Goal: Task Accomplishment & Management: Complete application form

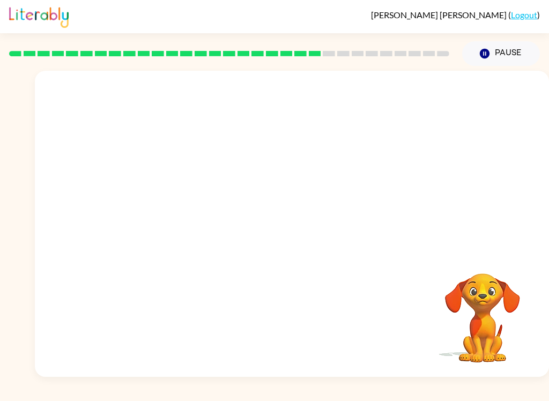
click at [519, 6] on div "[PERSON_NAME] ( Logout )" at bounding box center [274, 16] width 531 height 33
click at [529, 11] on link "Logout" at bounding box center [524, 15] width 26 height 10
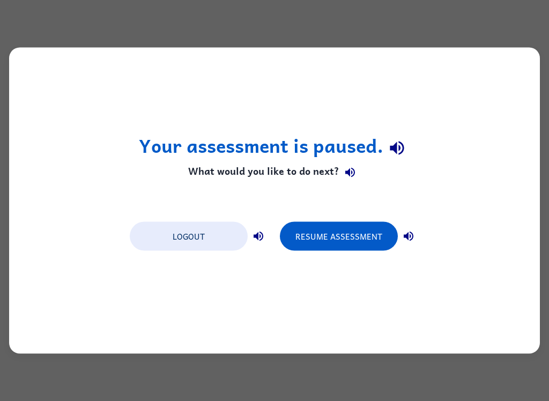
click at [481, 33] on div "Your assessment is paused. What would you like to do next? Logout Resume Assess…" at bounding box center [274, 200] width 549 height 401
click at [358, 238] on button "Resume Assessment" at bounding box center [339, 236] width 118 height 29
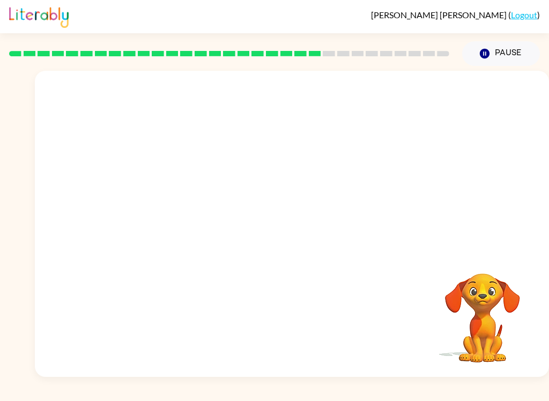
click at [39, 56] on rect at bounding box center [44, 53] width 12 height 5
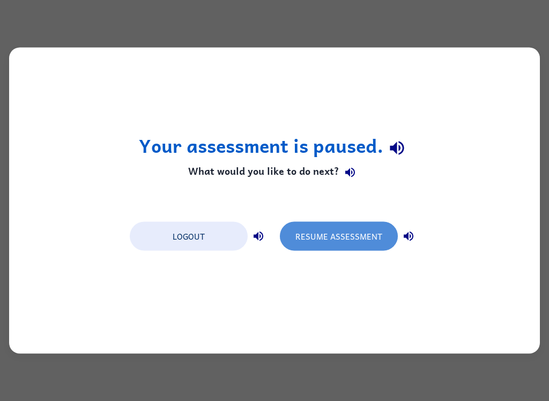
click at [380, 237] on button "Resume Assessment" at bounding box center [339, 236] width 118 height 29
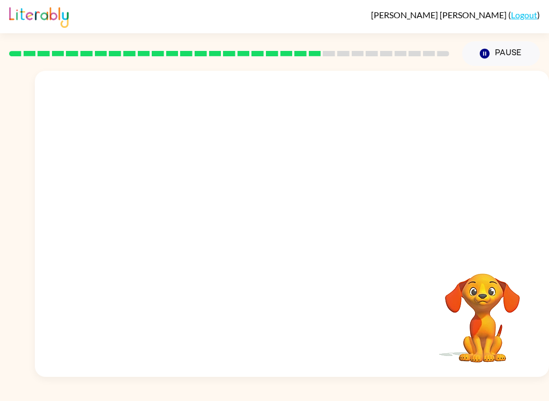
click at [263, 164] on video "Your browser must support playing .mp4 files to use Literably. Please try using…" at bounding box center [292, 161] width 514 height 180
click at [297, 235] on icon "button" at bounding box center [292, 229] width 19 height 19
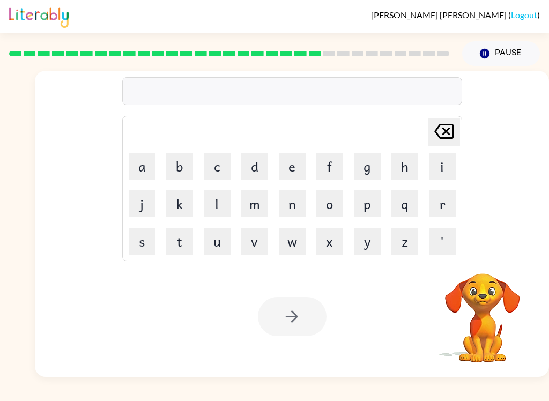
click at [443, 204] on button "r" at bounding box center [442, 203] width 27 height 27
click at [139, 159] on button "a" at bounding box center [142, 166] width 27 height 27
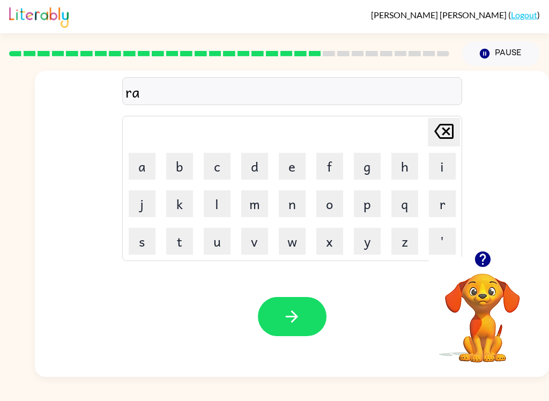
click at [441, 161] on button "i" at bounding box center [442, 166] width 27 height 27
click at [294, 202] on button "n" at bounding box center [292, 203] width 27 height 27
click at [221, 165] on button "c" at bounding box center [217, 166] width 27 height 27
click at [335, 209] on button "o" at bounding box center [329, 203] width 27 height 27
click at [130, 160] on button "a" at bounding box center [142, 166] width 27 height 27
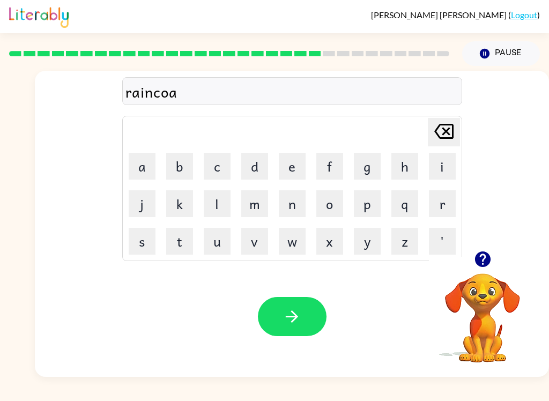
click at [170, 264] on div "Your browser must support playing .mp4 files to use Literably. Please try using…" at bounding box center [292, 316] width 514 height 121
click at [172, 238] on button "t" at bounding box center [179, 241] width 27 height 27
click at [301, 326] on icon "button" at bounding box center [292, 316] width 19 height 19
click at [257, 204] on button "m" at bounding box center [254, 203] width 27 height 27
click at [140, 169] on button "a" at bounding box center [142, 166] width 27 height 27
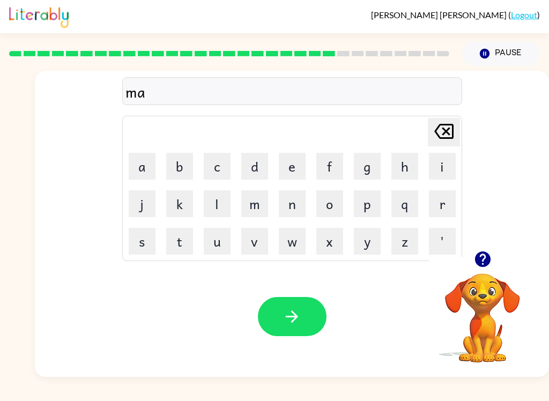
click at [446, 205] on button "r" at bounding box center [442, 203] width 27 height 27
click at [217, 166] on button "c" at bounding box center [217, 166] width 27 height 27
click at [450, 134] on icon at bounding box center [443, 131] width 19 height 15
click at [184, 208] on button "k" at bounding box center [179, 203] width 27 height 27
click at [290, 166] on button "e" at bounding box center [292, 166] width 27 height 27
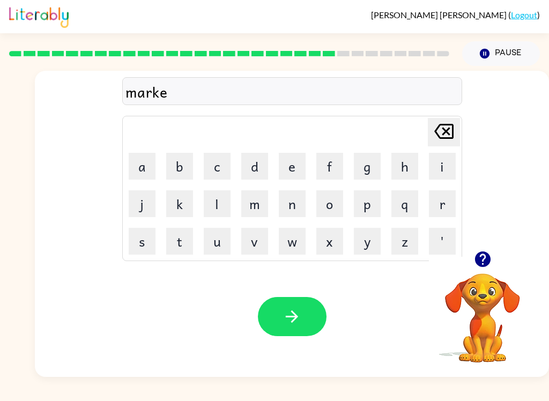
click at [447, 196] on button "r" at bounding box center [442, 203] width 27 height 27
click at [297, 312] on icon "button" at bounding box center [292, 316] width 19 height 19
click at [471, 276] on video "Your browser must support playing .mp4 files to use Literably. Please try using…" at bounding box center [482, 310] width 107 height 107
click at [484, 265] on icon "button" at bounding box center [483, 260] width 16 height 16
click at [136, 168] on button "a" at bounding box center [142, 166] width 27 height 27
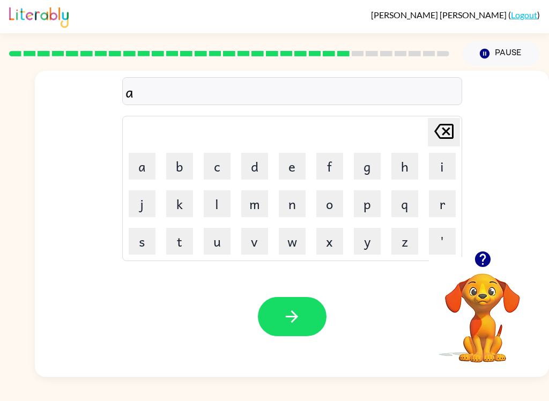
click at [295, 205] on button "n" at bounding box center [292, 203] width 27 height 27
click at [254, 239] on button "v" at bounding box center [254, 241] width 27 height 27
click at [139, 191] on button "j" at bounding box center [142, 203] width 27 height 27
click at [448, 135] on icon "[PERSON_NAME] last character input" at bounding box center [444, 132] width 26 height 26
click at [137, 161] on button "a" at bounding box center [142, 166] width 27 height 27
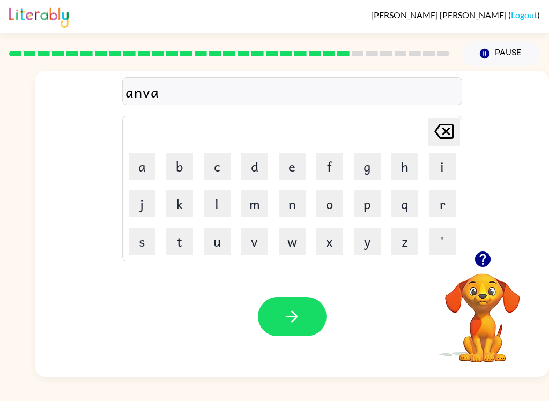
click at [302, 210] on button "n" at bounding box center [292, 203] width 27 height 27
click at [224, 167] on button "c" at bounding box center [217, 166] width 27 height 27
click at [447, 165] on button "i" at bounding box center [442, 166] width 27 height 27
click at [298, 209] on button "n" at bounding box center [292, 203] width 27 height 27
click at [369, 165] on button "g" at bounding box center [367, 166] width 27 height 27
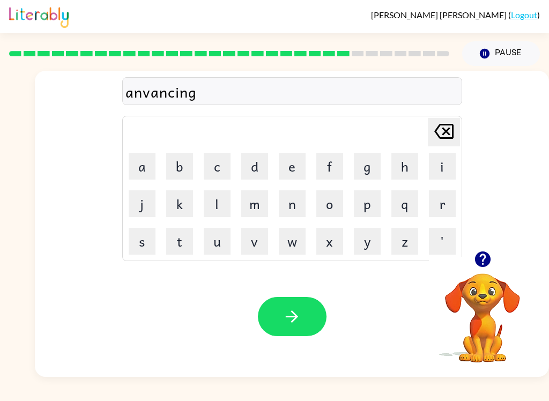
click at [287, 328] on button "button" at bounding box center [292, 316] width 69 height 39
click at [358, 161] on button "g" at bounding box center [367, 166] width 27 height 27
click at [326, 201] on button "o" at bounding box center [329, 203] width 27 height 27
click at [184, 158] on button "b" at bounding box center [179, 166] width 27 height 27
click at [225, 203] on button "l" at bounding box center [217, 203] width 27 height 27
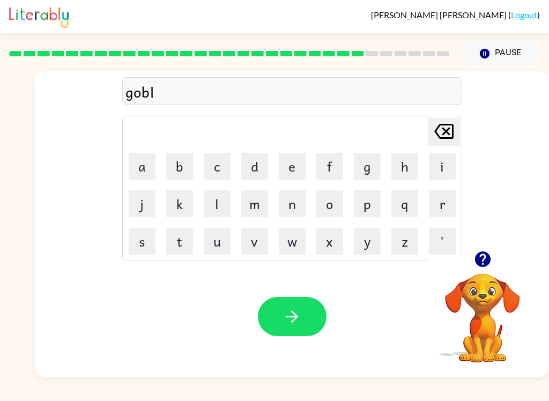
click at [293, 168] on button "e" at bounding box center [292, 166] width 27 height 27
click at [286, 206] on button "n" at bounding box center [292, 203] width 27 height 27
click at [312, 331] on button "button" at bounding box center [292, 316] width 69 height 39
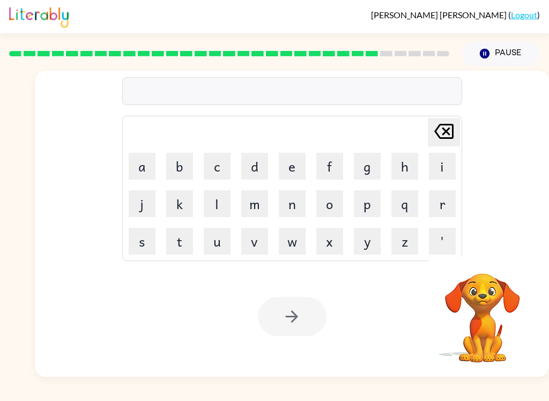
click at [362, 169] on button "g" at bounding box center [367, 166] width 27 height 27
click at [332, 202] on button "o" at bounding box center [329, 203] width 27 height 27
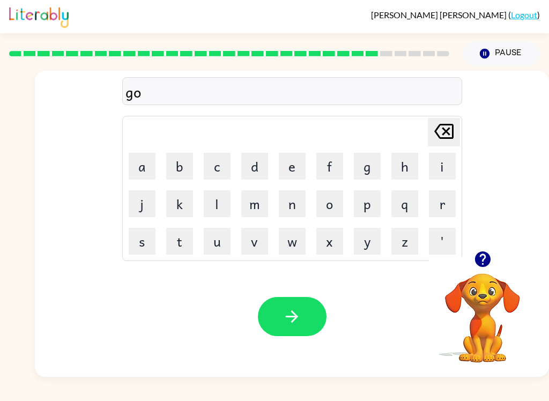
click at [182, 162] on button "b" at bounding box center [179, 166] width 27 height 27
click at [292, 168] on button "e" at bounding box center [292, 166] width 27 height 27
click at [440, 202] on button "r" at bounding box center [442, 203] width 27 height 27
click at [253, 203] on button "m" at bounding box center [254, 203] width 27 height 27
click at [292, 168] on button "e" at bounding box center [292, 166] width 27 height 27
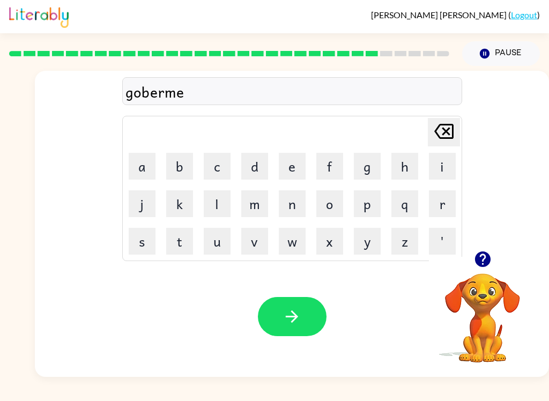
click at [177, 247] on button "t" at bounding box center [179, 241] width 27 height 27
click at [281, 322] on button "button" at bounding box center [292, 316] width 69 height 39
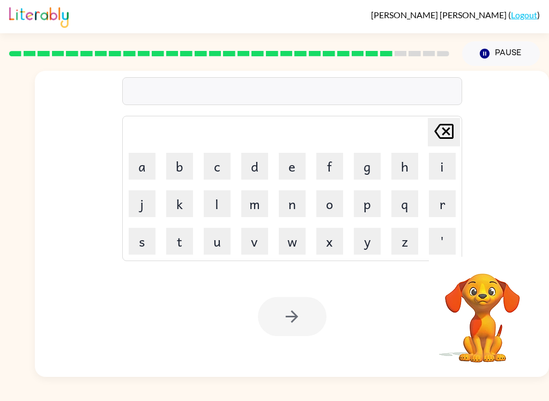
click at [144, 243] on button "s" at bounding box center [142, 241] width 27 height 27
click at [175, 243] on button "t" at bounding box center [179, 241] width 27 height 27
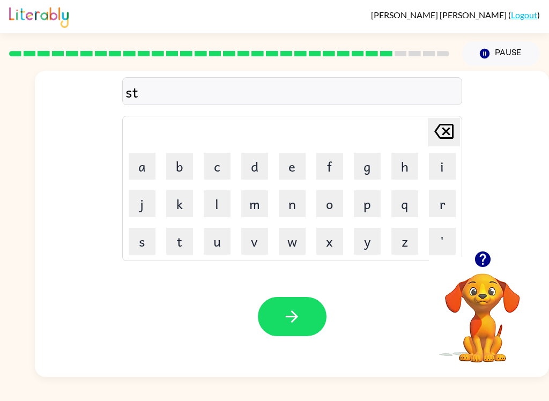
click at [444, 205] on button "r" at bounding box center [442, 203] width 27 height 27
click at [146, 165] on button "a" at bounding box center [142, 166] width 27 height 27
click at [433, 167] on button "i" at bounding box center [442, 166] width 27 height 27
click at [285, 203] on button "n" at bounding box center [292, 203] width 27 height 27
click at [272, 316] on button "button" at bounding box center [292, 316] width 69 height 39
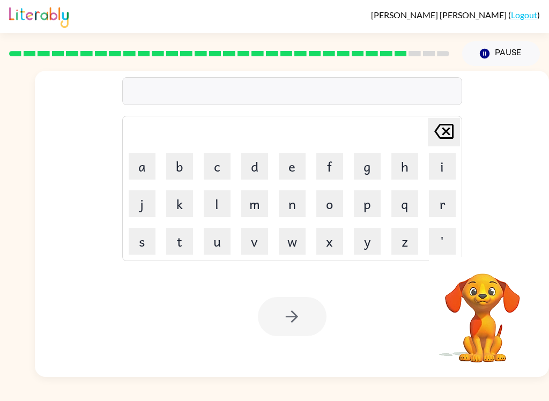
click at [139, 241] on button "s" at bounding box center [142, 241] width 27 height 27
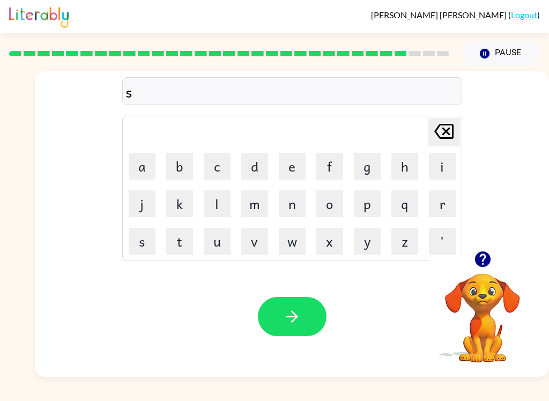
click at [398, 164] on button "h" at bounding box center [404, 166] width 27 height 27
click at [142, 168] on button "a" at bounding box center [142, 166] width 27 height 27
click at [298, 306] on button "button" at bounding box center [292, 316] width 69 height 39
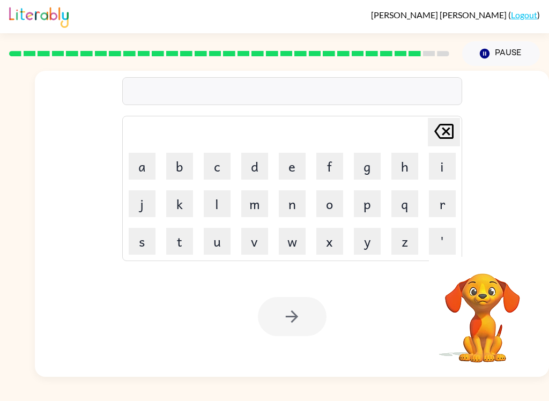
click at [289, 169] on button "e" at bounding box center [292, 166] width 27 height 27
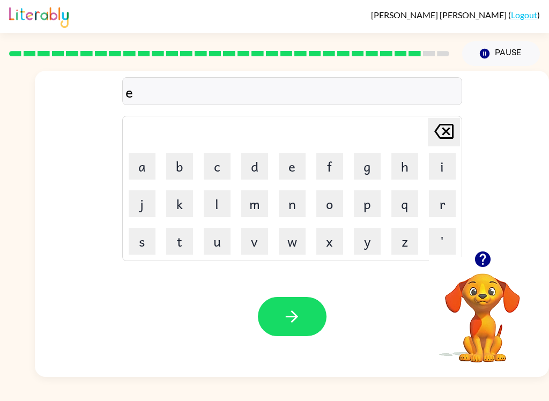
click at [328, 246] on button "x" at bounding box center [329, 241] width 27 height 27
click at [140, 170] on button "a" at bounding box center [142, 166] width 27 height 27
click at [447, 129] on icon at bounding box center [443, 131] width 19 height 15
click at [297, 166] on button "e" at bounding box center [292, 166] width 27 height 27
click at [219, 210] on button "l" at bounding box center [217, 203] width 27 height 27
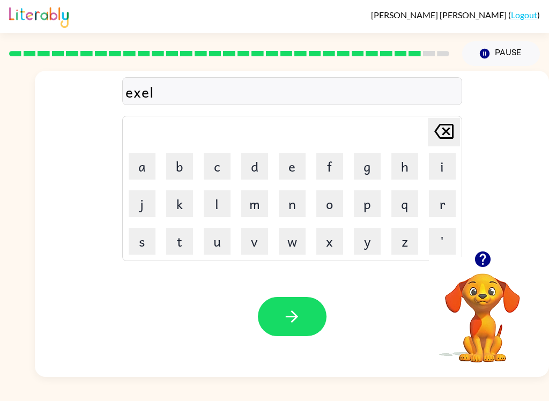
click at [296, 162] on button "e" at bounding box center [292, 166] width 27 height 27
click at [296, 206] on button "n" at bounding box center [292, 203] width 27 height 27
click at [185, 242] on button "t" at bounding box center [179, 241] width 27 height 27
click at [314, 312] on button "button" at bounding box center [292, 316] width 69 height 39
click at [366, 172] on button "g" at bounding box center [367, 166] width 27 height 27
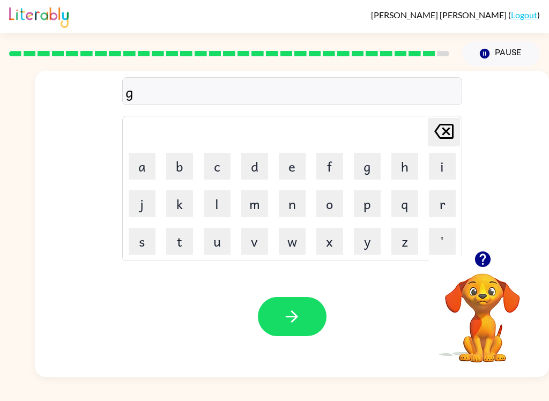
click at [330, 204] on button "o" at bounding box center [329, 203] width 27 height 27
click at [188, 160] on button "b" at bounding box center [179, 166] width 27 height 27
click at [440, 203] on button "r" at bounding box center [442, 203] width 27 height 27
click at [433, 169] on button "i" at bounding box center [442, 166] width 27 height 27
click at [216, 168] on button "c" at bounding box center [217, 166] width 27 height 27
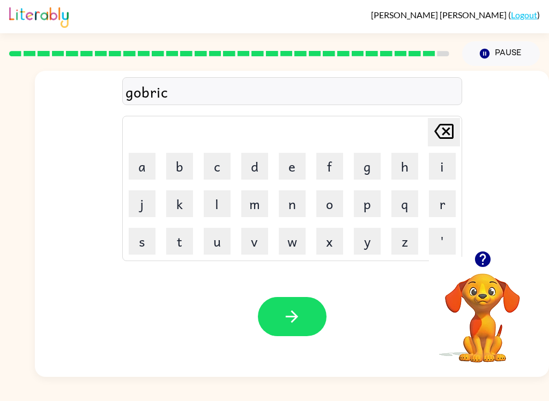
click at [294, 165] on button "e" at bounding box center [292, 166] width 27 height 27
click at [433, 210] on button "r" at bounding box center [442, 203] width 27 height 27
click at [283, 314] on icon "button" at bounding box center [292, 316] width 19 height 19
